Goal: Information Seeking & Learning: Learn about a topic

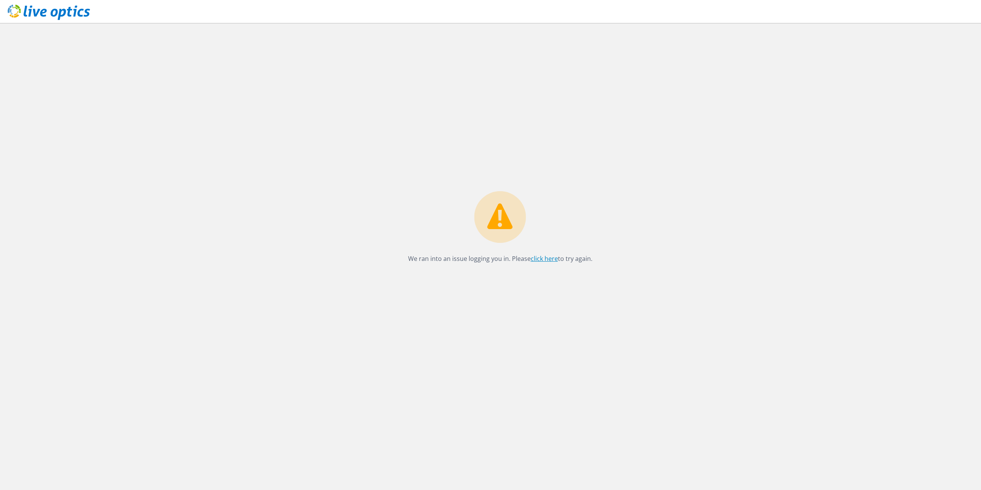
click at [552, 261] on link "click here" at bounding box center [544, 258] width 27 height 8
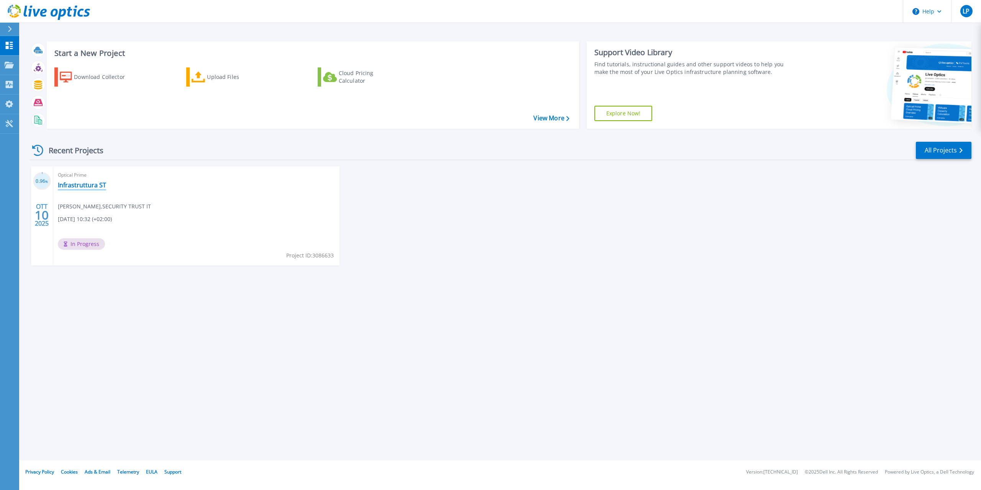
click at [74, 184] on link "Infrastruttura ST" at bounding box center [82, 185] width 48 height 8
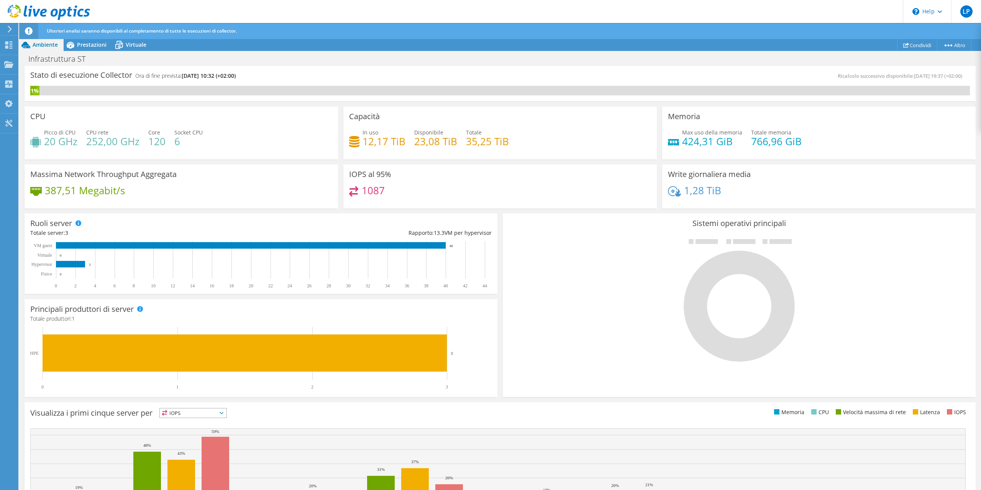
scroll to position [66, 0]
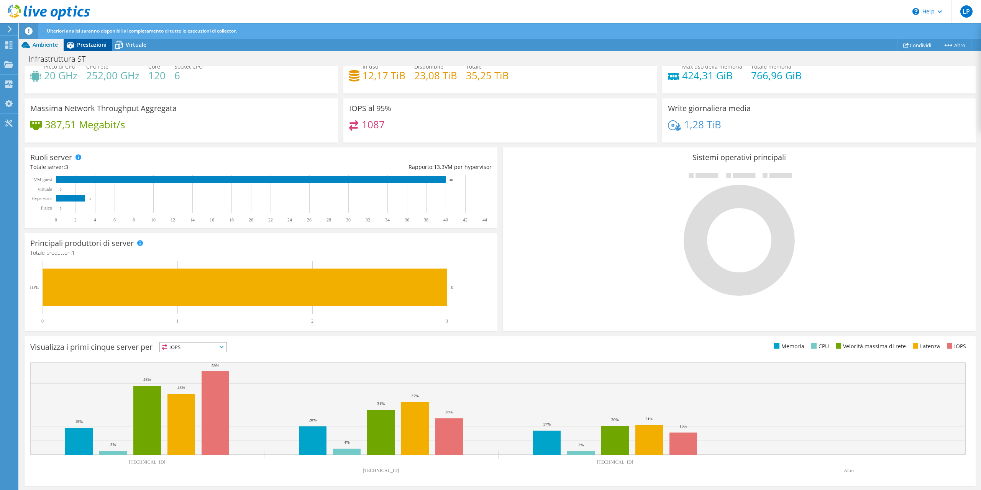
click at [84, 47] on span "Prestazioni" at bounding box center [92, 44] width 30 height 7
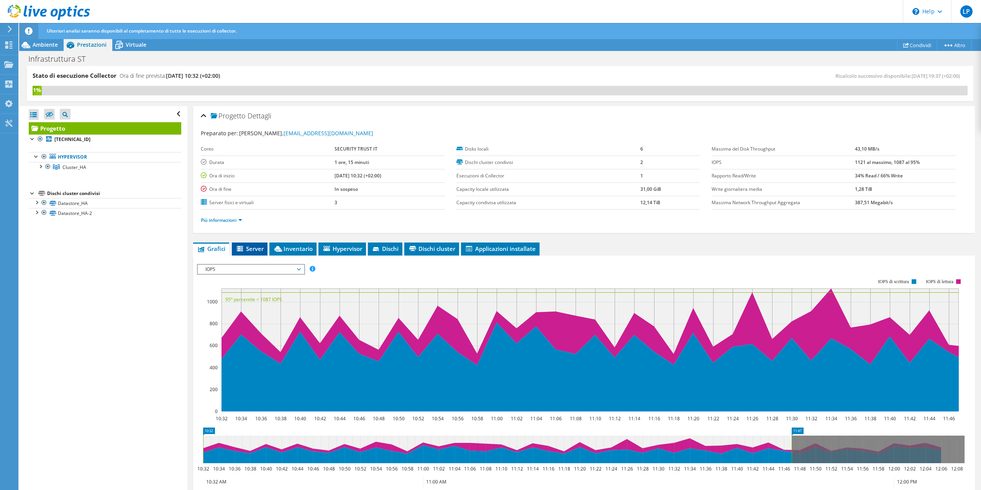
click at [243, 247] on icon at bounding box center [241, 249] width 8 height 7
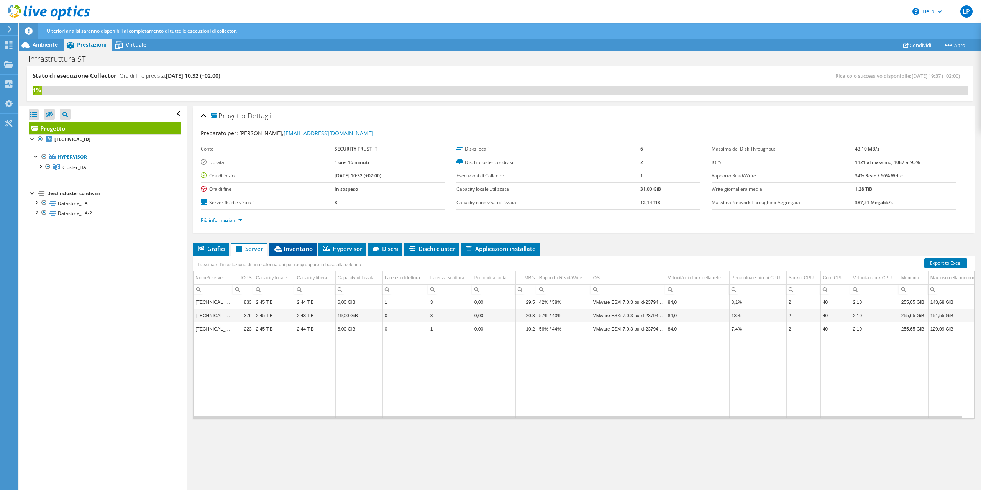
click at [297, 249] on span "Inventario" at bounding box center [292, 249] width 39 height 8
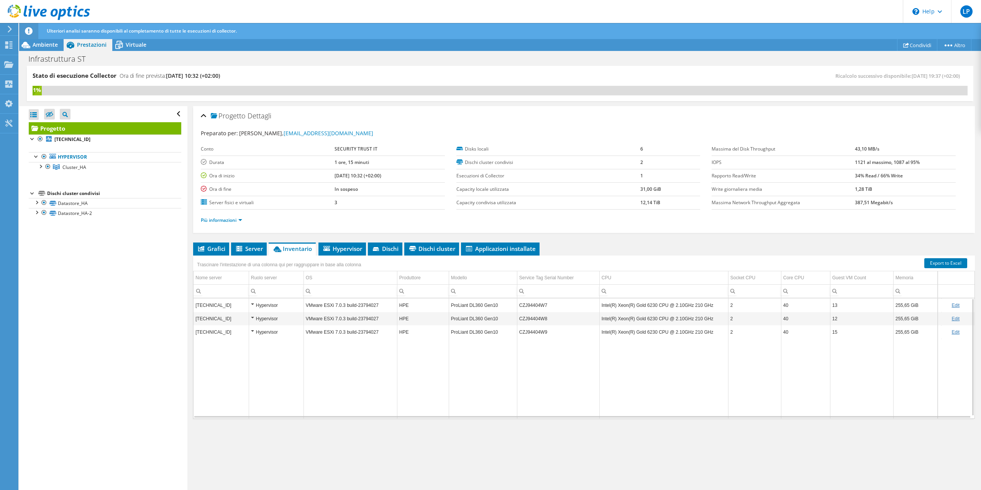
click at [211, 305] on td "[TECHNICAL_ID]" at bounding box center [221, 305] width 55 height 13
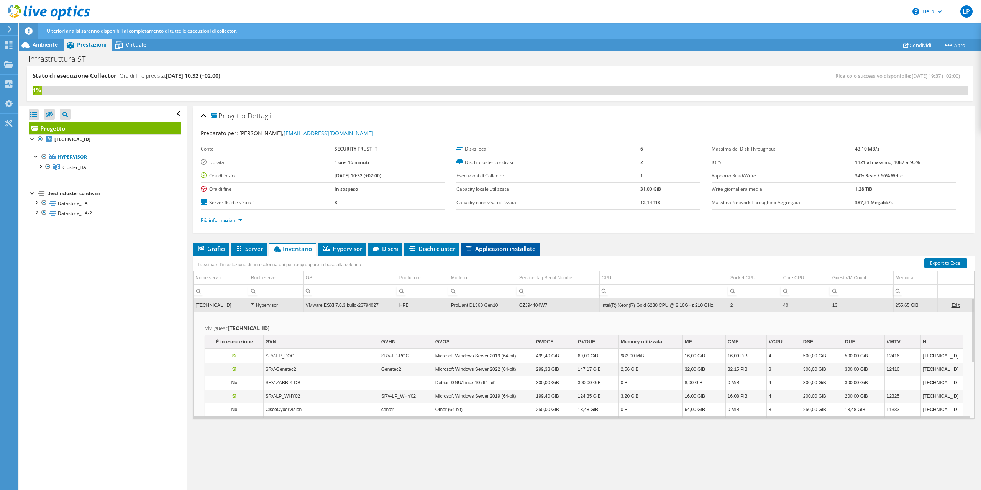
click at [483, 250] on span "Applicazioni installate" at bounding box center [500, 249] width 71 height 8
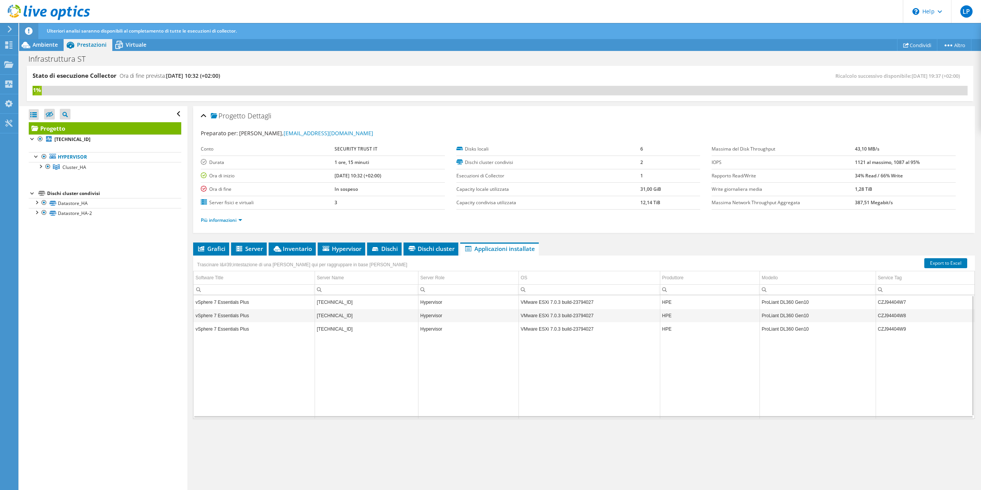
click at [233, 302] on td "vSphere 7 Essentials Plus" at bounding box center [254, 301] width 121 height 13
click at [213, 301] on td "vSphere 7 Essentials Plus" at bounding box center [254, 301] width 121 height 13
click at [213, 312] on td "vSphere 7 Essentials Plus" at bounding box center [254, 315] width 121 height 13
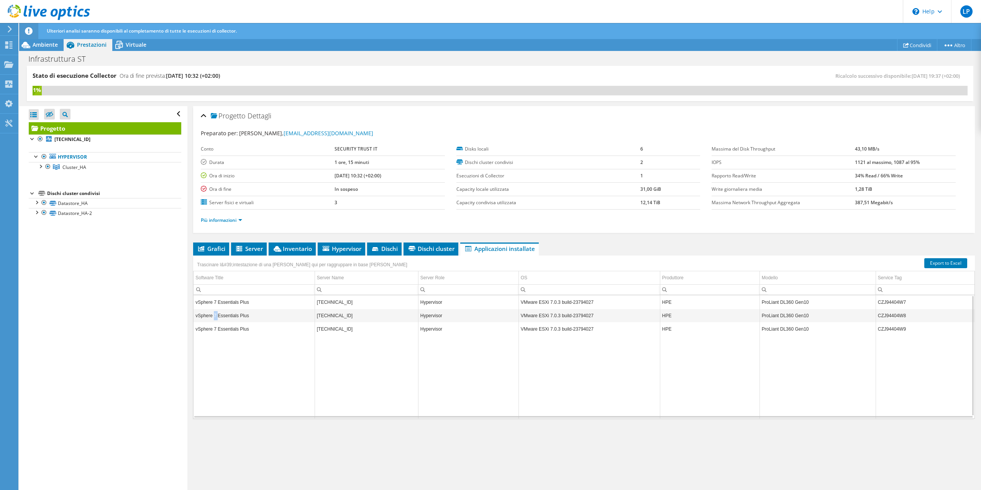
click at [213, 312] on td "vSphere 7 Essentials Plus" at bounding box center [254, 315] width 121 height 13
click at [42, 167] on div at bounding box center [40, 166] width 8 height 8
click at [46, 175] on div at bounding box center [44, 176] width 8 height 8
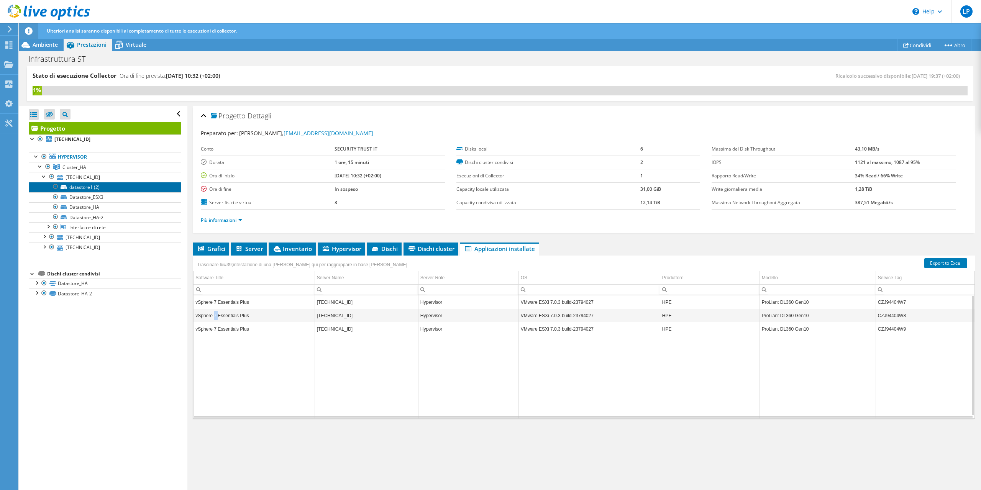
click at [71, 186] on link "datastore1 (2)" at bounding box center [105, 187] width 153 height 10
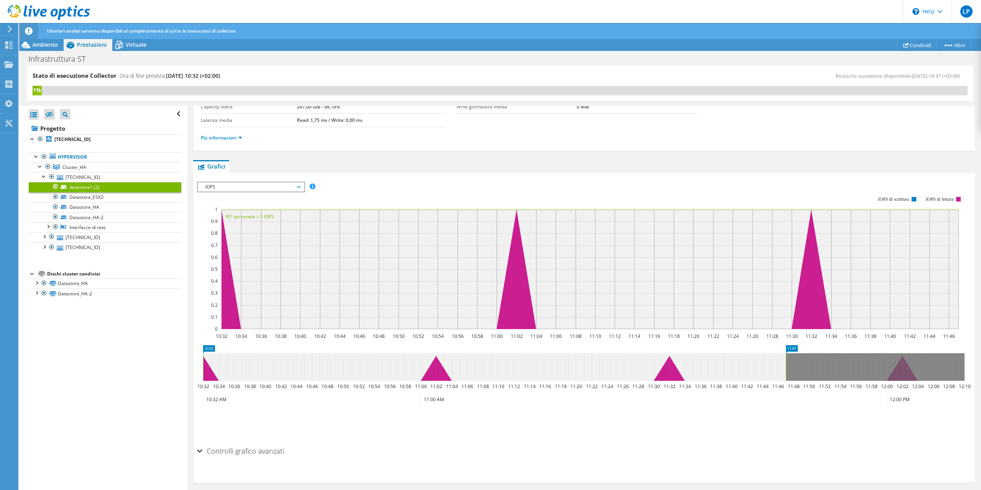
scroll to position [72, 0]
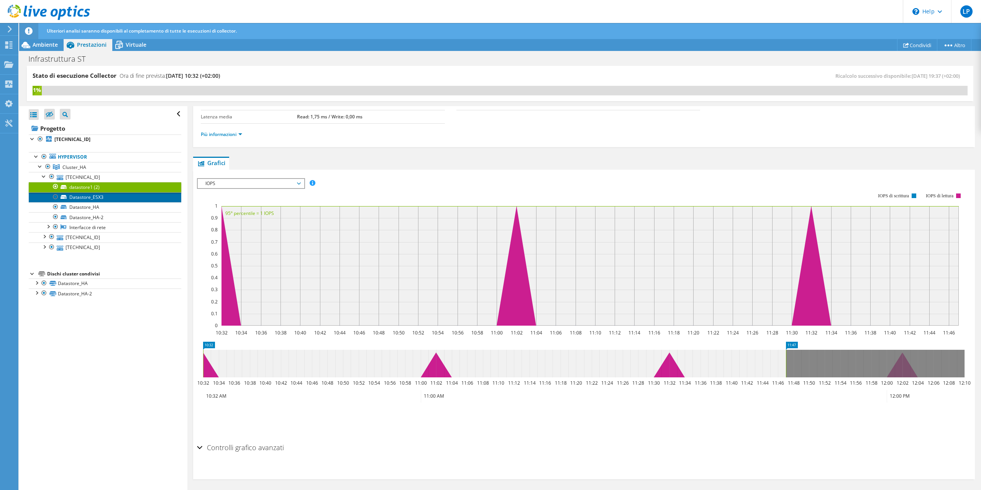
click at [81, 200] on link "Datastore_ESX3" at bounding box center [105, 197] width 153 height 10
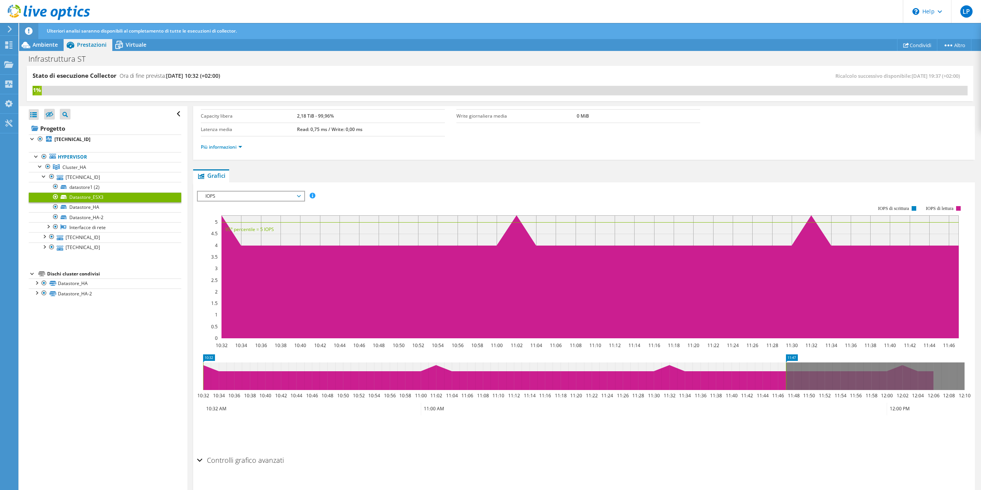
scroll to position [30, 0]
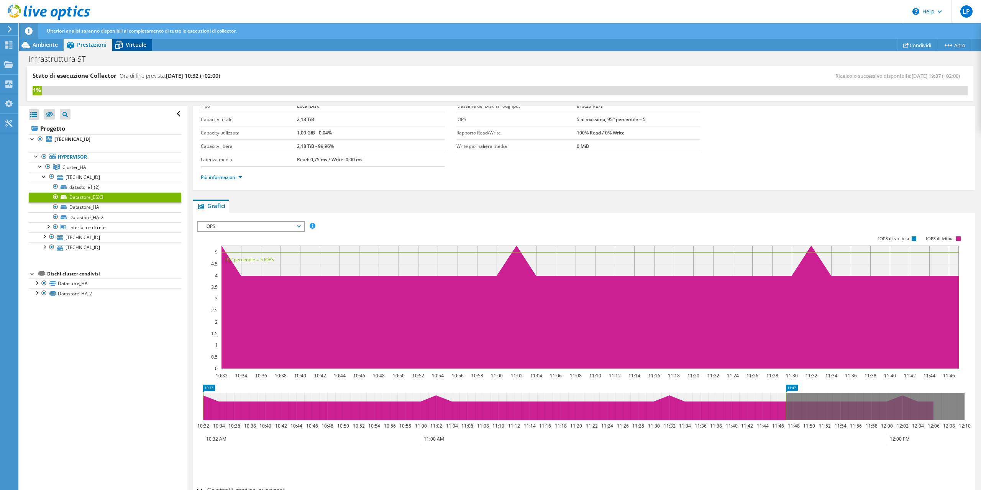
click at [134, 46] on span "Virtuale" at bounding box center [136, 44] width 21 height 7
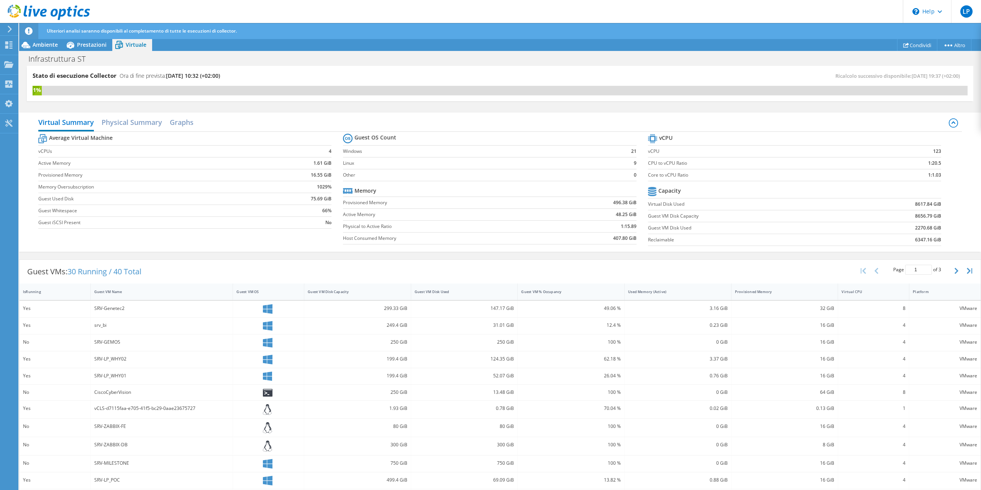
click at [117, 308] on div "SRV-Genetec2" at bounding box center [161, 308] width 135 height 8
click at [956, 272] on button "button" at bounding box center [957, 271] width 13 height 15
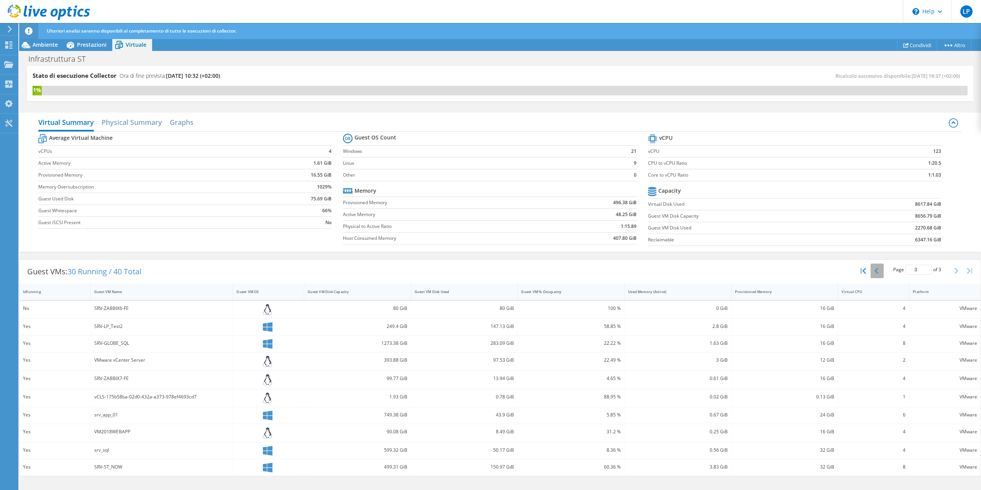
click at [877, 271] on icon "button" at bounding box center [877, 271] width 4 height 6
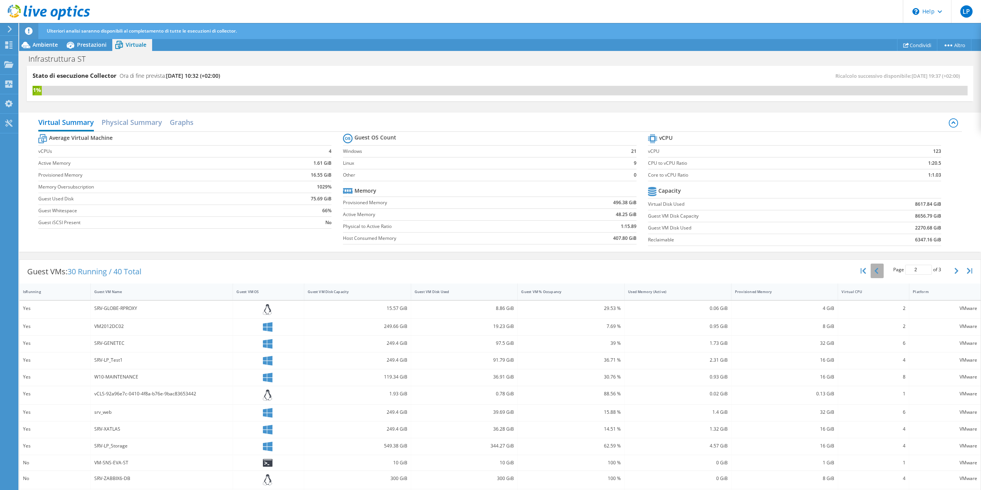
click at [877, 271] on icon "button" at bounding box center [877, 271] width 4 height 6
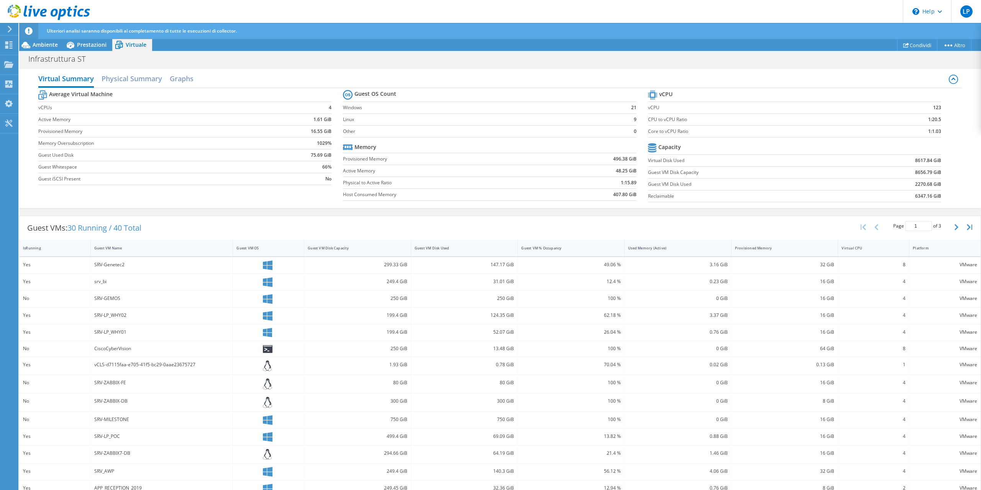
scroll to position [67, 0]
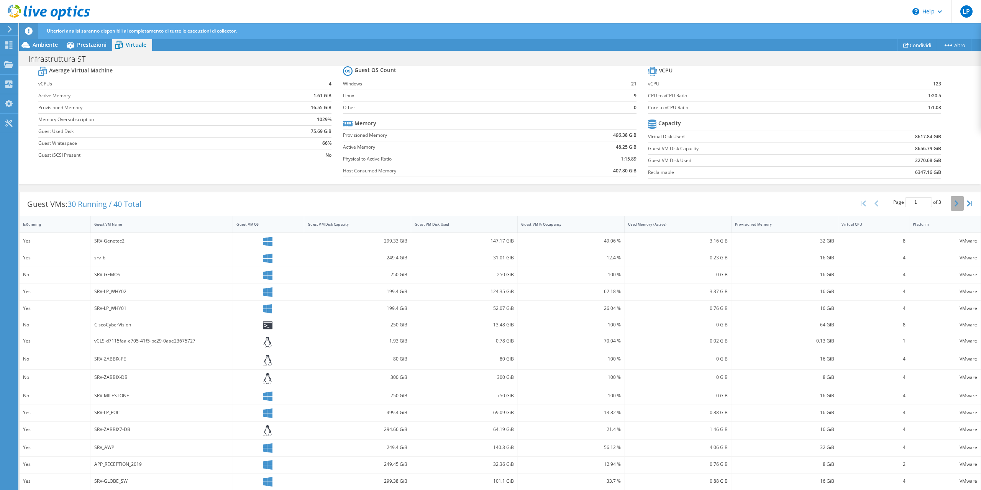
click at [956, 204] on icon "button" at bounding box center [957, 203] width 4 height 6
type input "3"
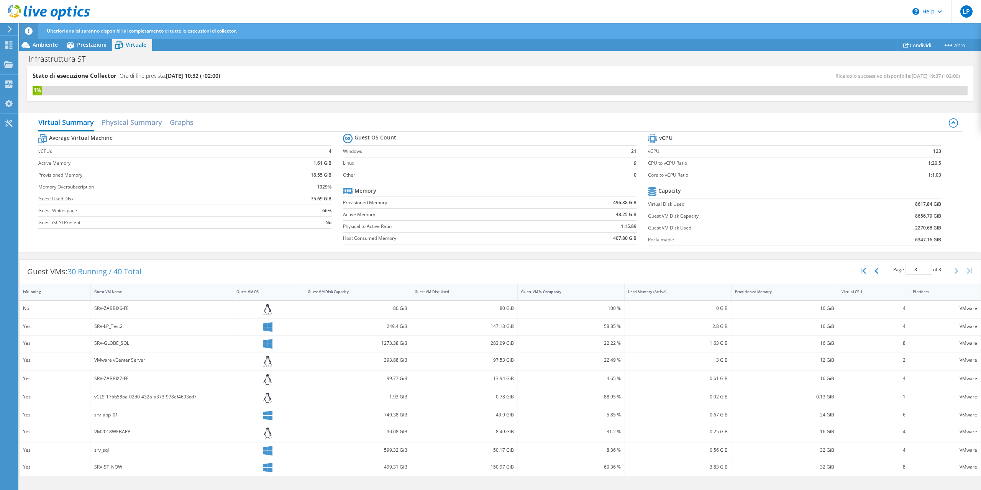
scroll to position [0, 0]
click at [29, 80] on div "Collector" at bounding box center [37, 84] width 39 height 19
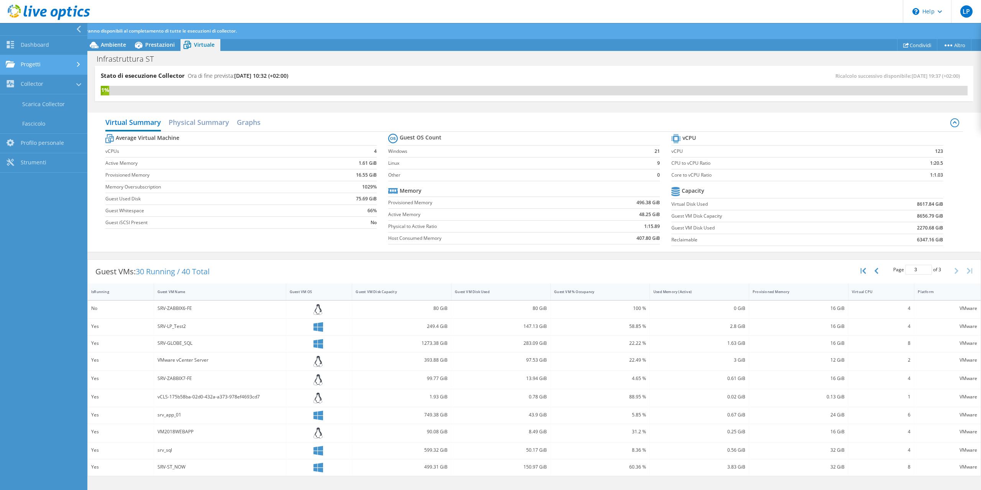
click at [28, 65] on link "Progetti" at bounding box center [43, 65] width 87 height 20
click at [31, 51] on link "Dashboard" at bounding box center [43, 46] width 87 height 20
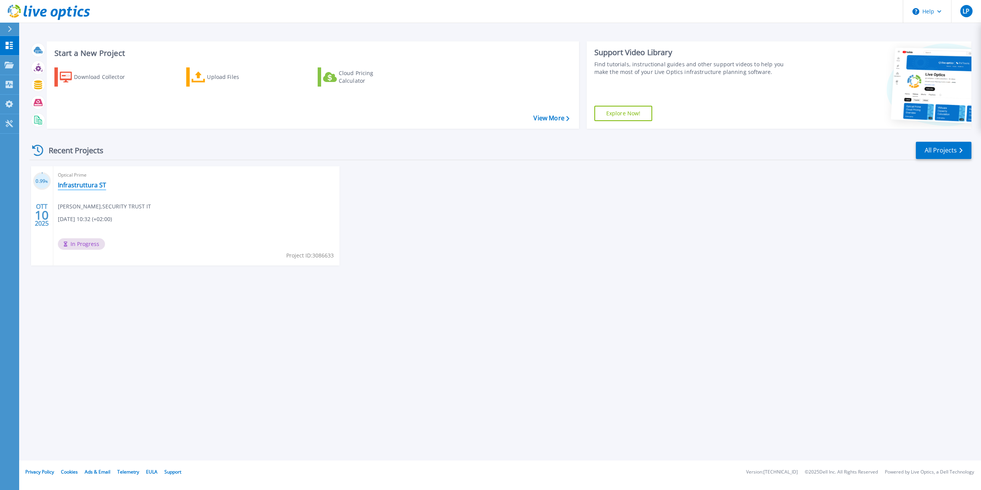
click at [72, 183] on link "Infrastruttura ST" at bounding box center [82, 185] width 48 height 8
